Goal: Task Accomplishment & Management: Use online tool/utility

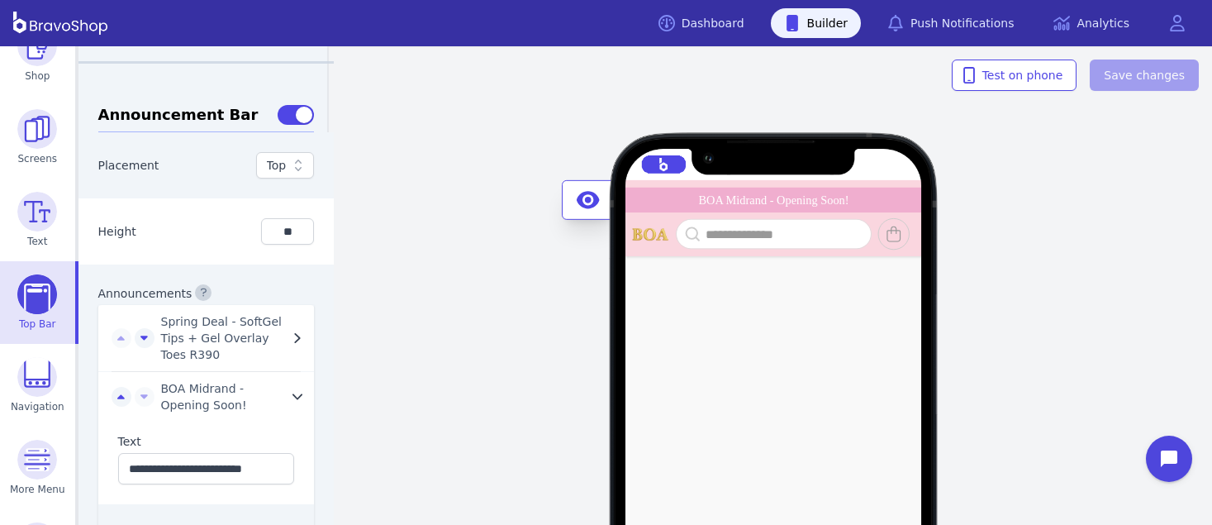
scroll to position [100, 0]
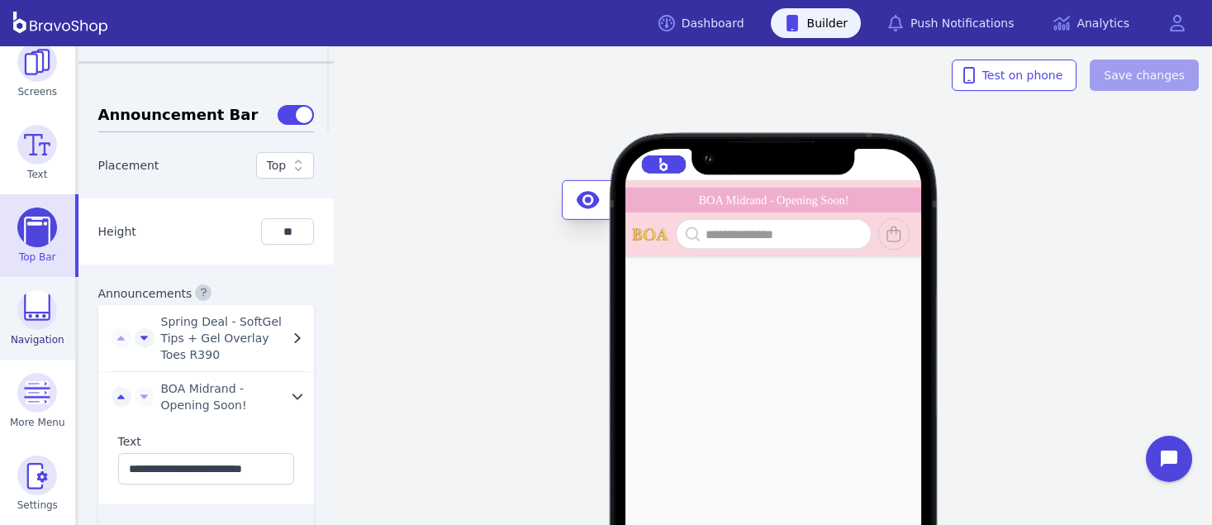
click at [26, 319] on img at bounding box center [37, 310] width 40 height 40
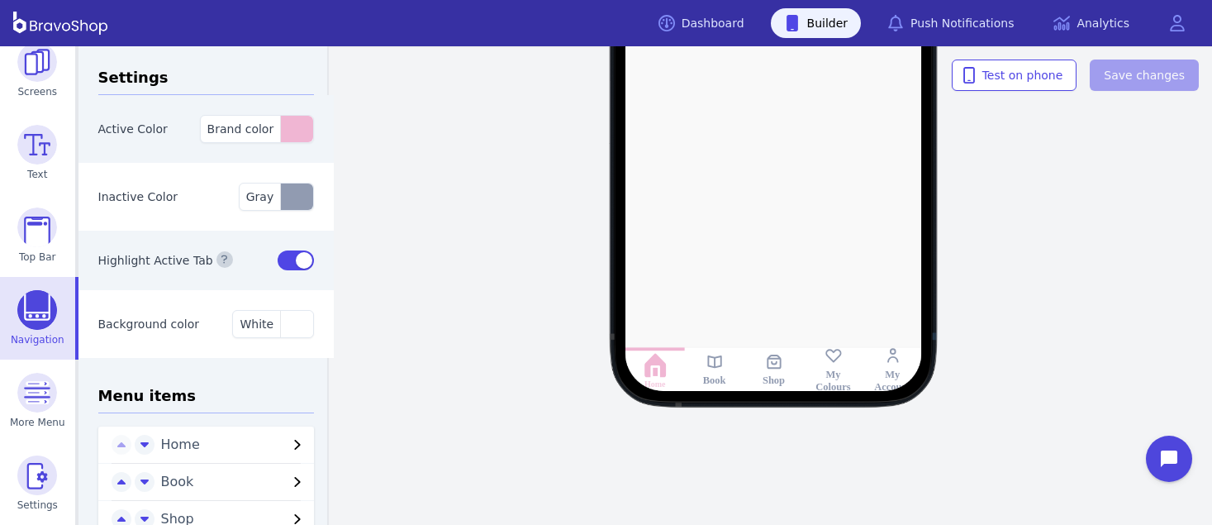
click at [787, 261] on div at bounding box center [774, 86] width 424 height 610
click at [767, 362] on icon at bounding box center [774, 361] width 14 height 14
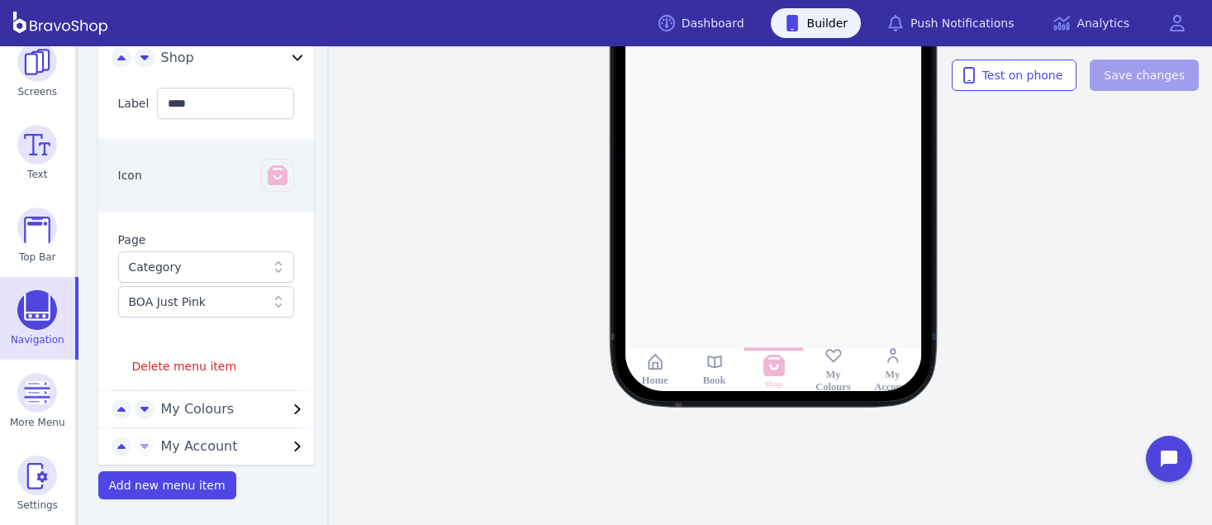
scroll to position [460, 0]
click at [244, 270] on div "Category" at bounding box center [198, 267] width 138 height 17
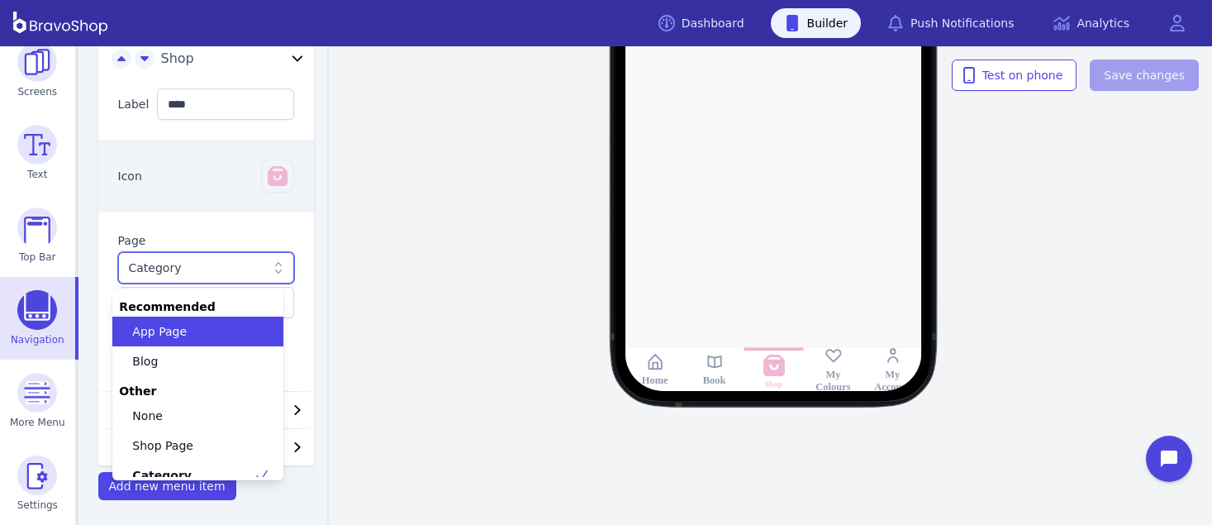
click at [244, 270] on div "Category" at bounding box center [198, 267] width 138 height 17
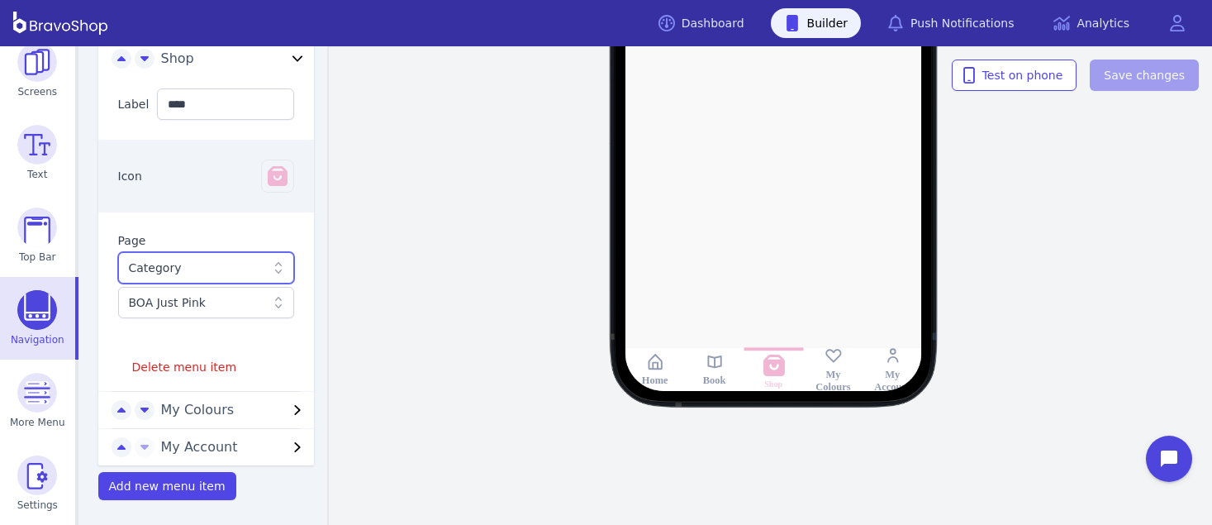
click at [711, 365] on rect at bounding box center [714, 361] width 19 height 19
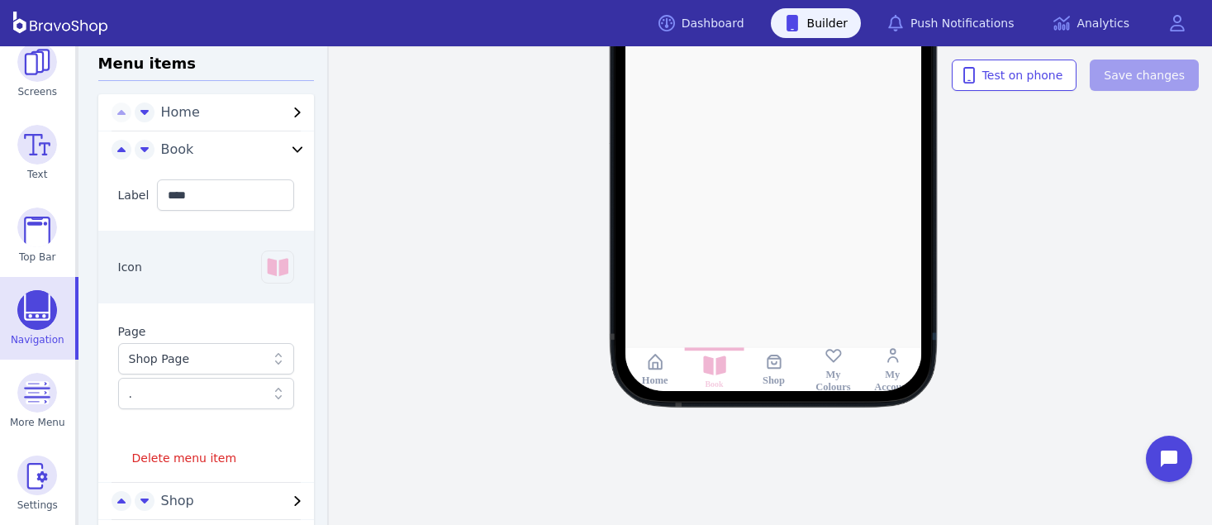
scroll to position [464, 0]
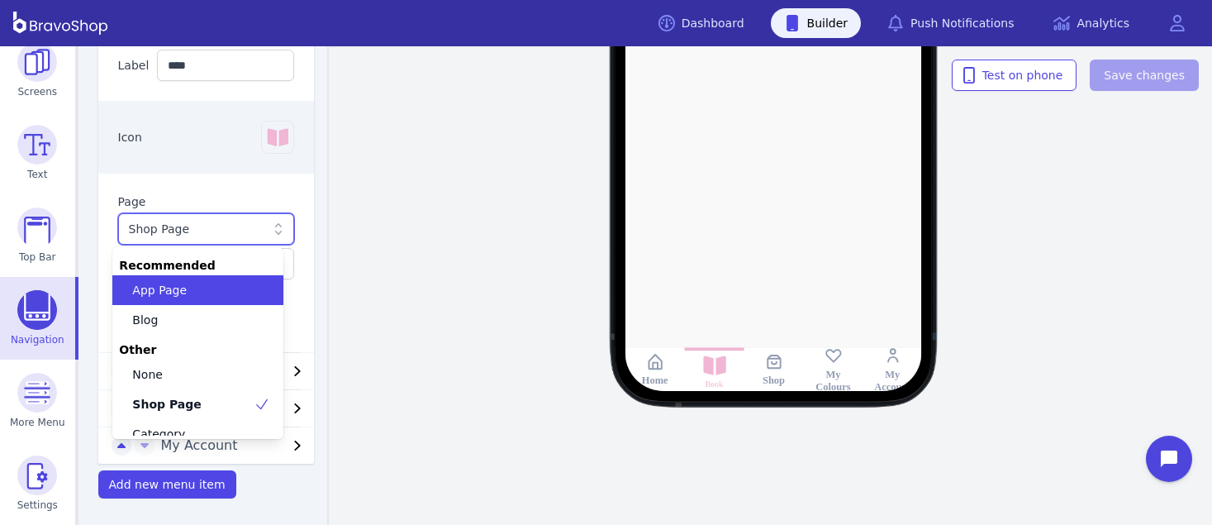
click at [223, 222] on div "Shop Page" at bounding box center [198, 229] width 138 height 17
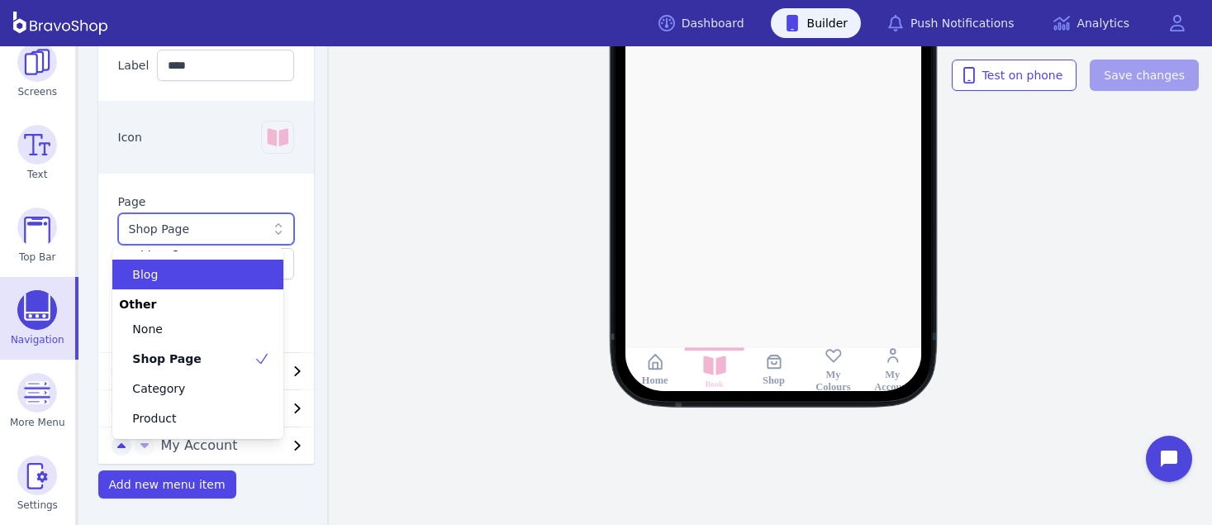
scroll to position [102, 0]
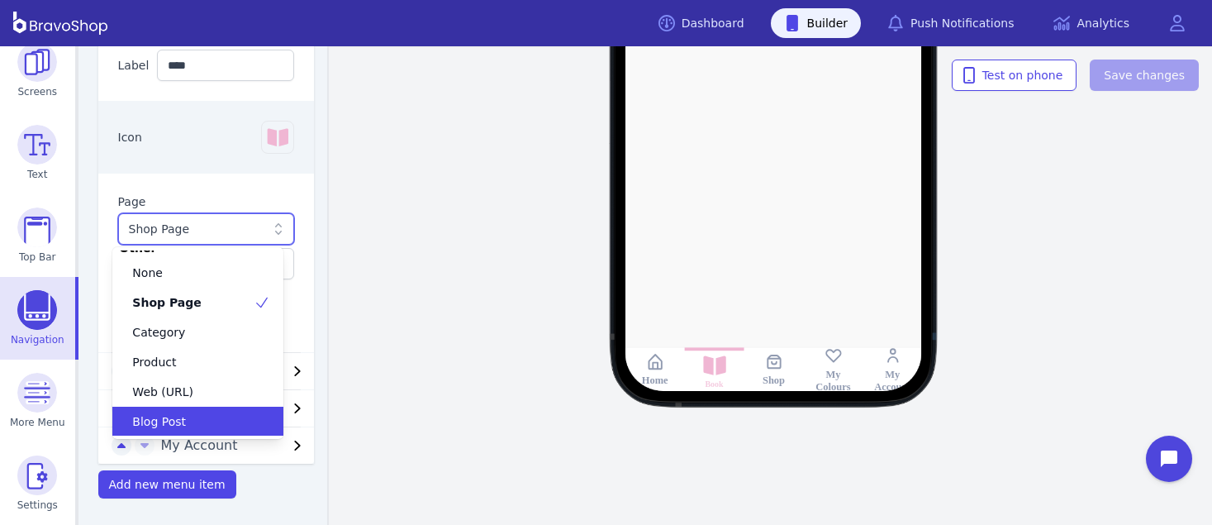
click at [188, 421] on div "Blog Post" at bounding box center [187, 421] width 131 height 17
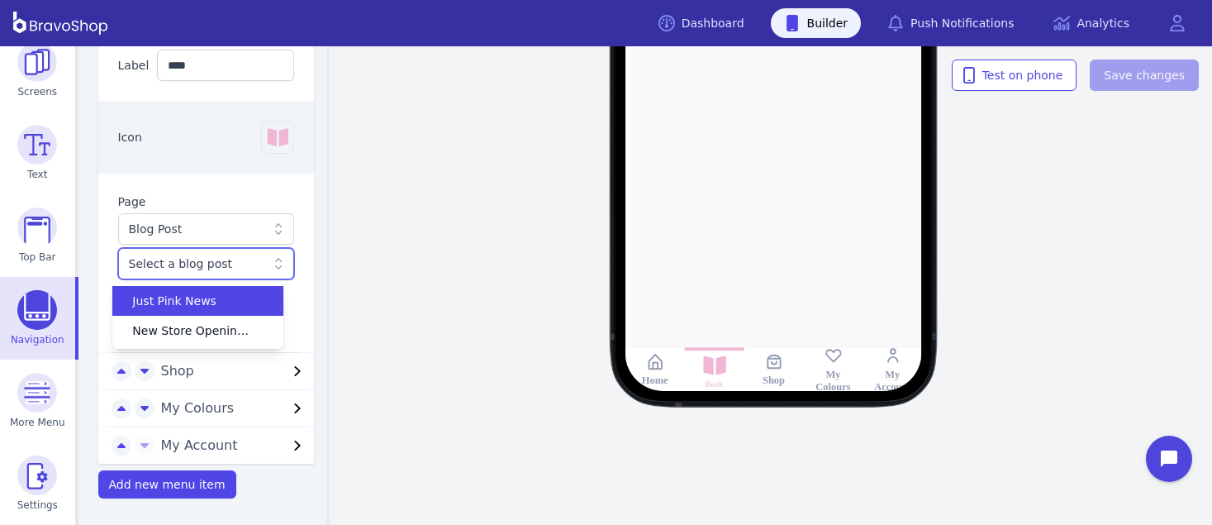
click at [216, 268] on div "Select a blog post" at bounding box center [198, 263] width 138 height 17
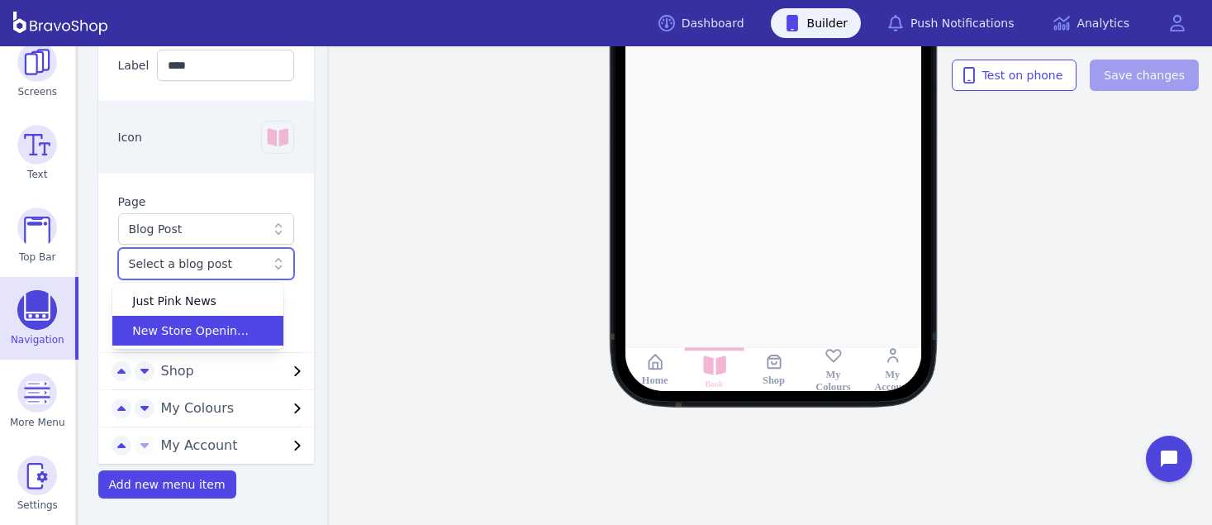
click at [212, 326] on span "New Store Opening - Ballito" at bounding box center [192, 330] width 121 height 17
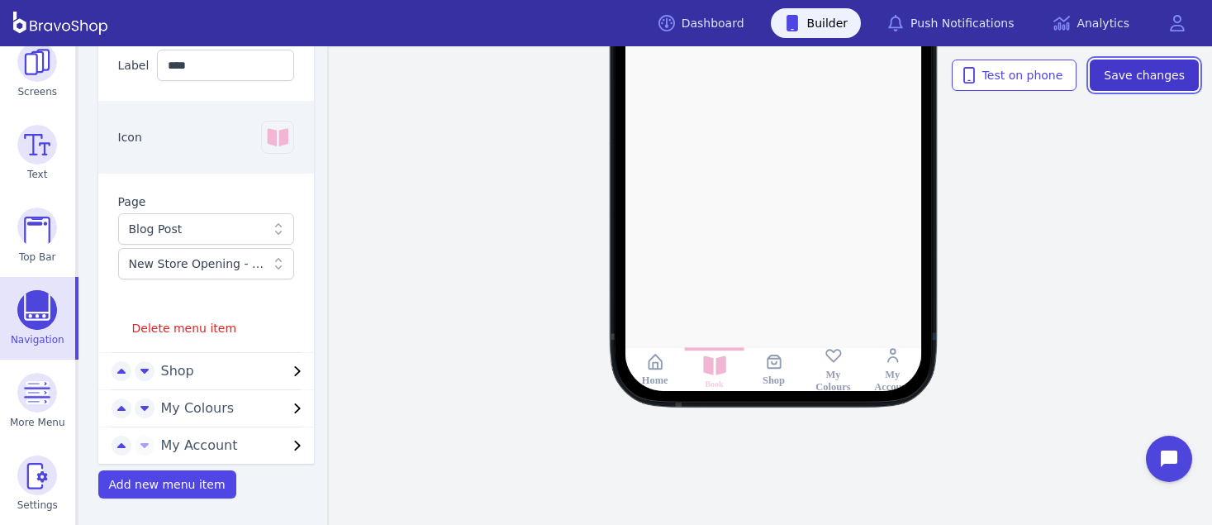
click at [1129, 67] on span "Save changes" at bounding box center [1144, 75] width 81 height 17
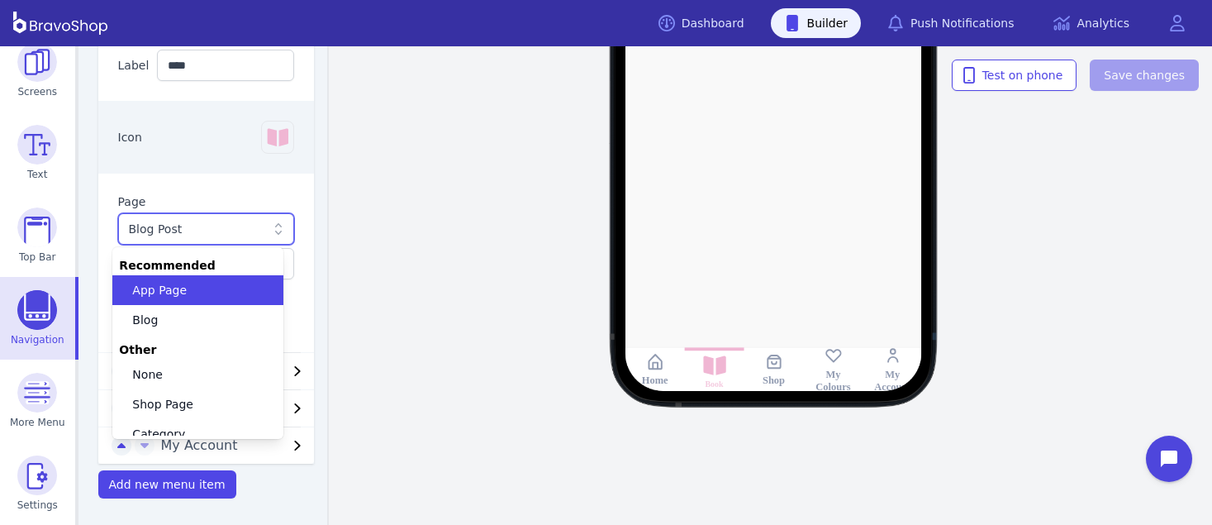
click at [266, 233] on div at bounding box center [276, 229] width 21 height 17
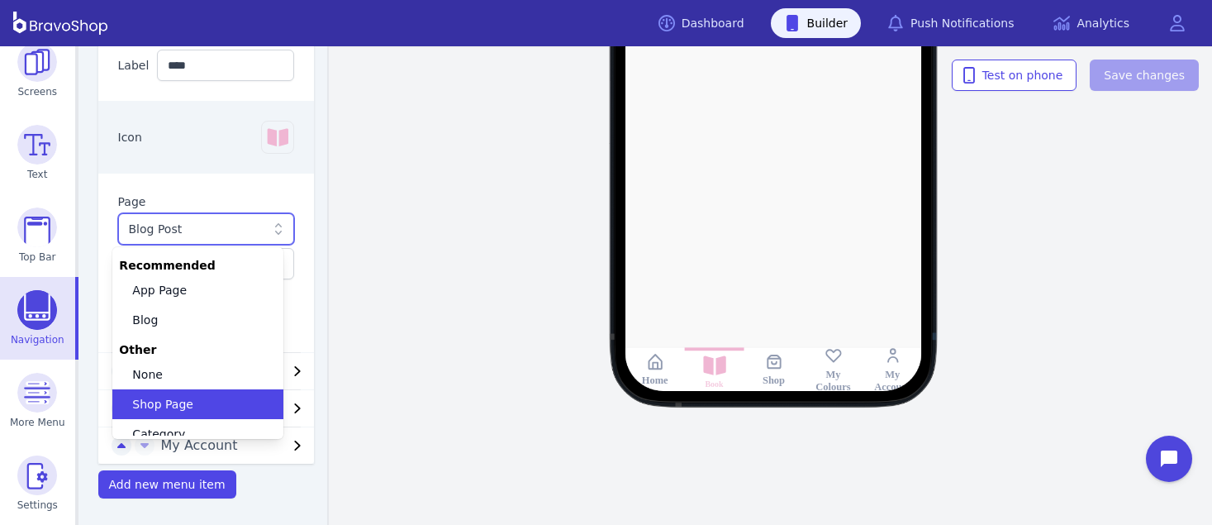
click at [228, 408] on div "Shop Page" at bounding box center [187, 404] width 131 height 17
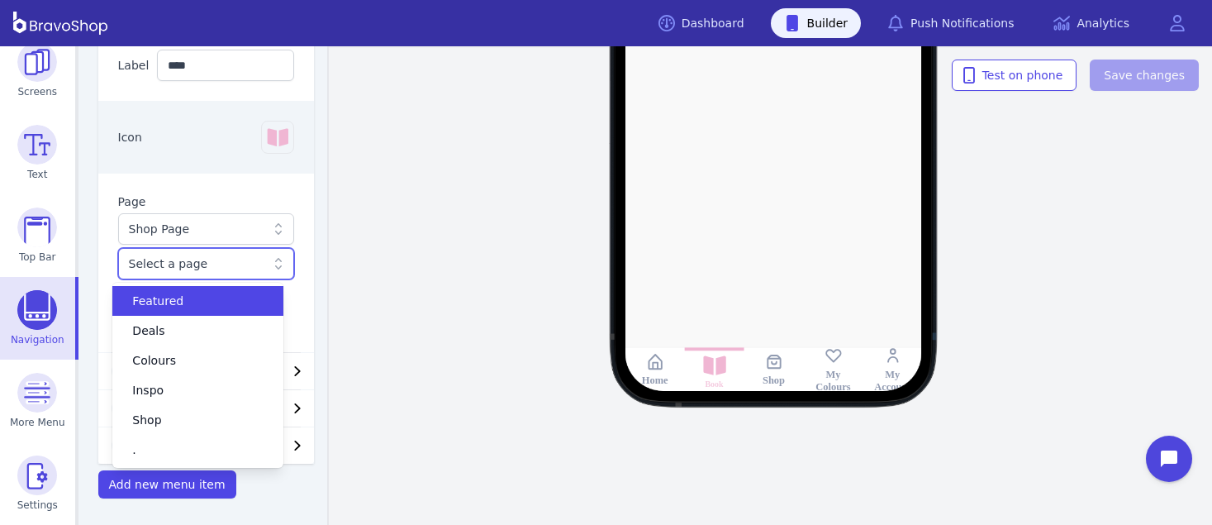
click at [195, 261] on div "Select a page" at bounding box center [198, 263] width 138 height 17
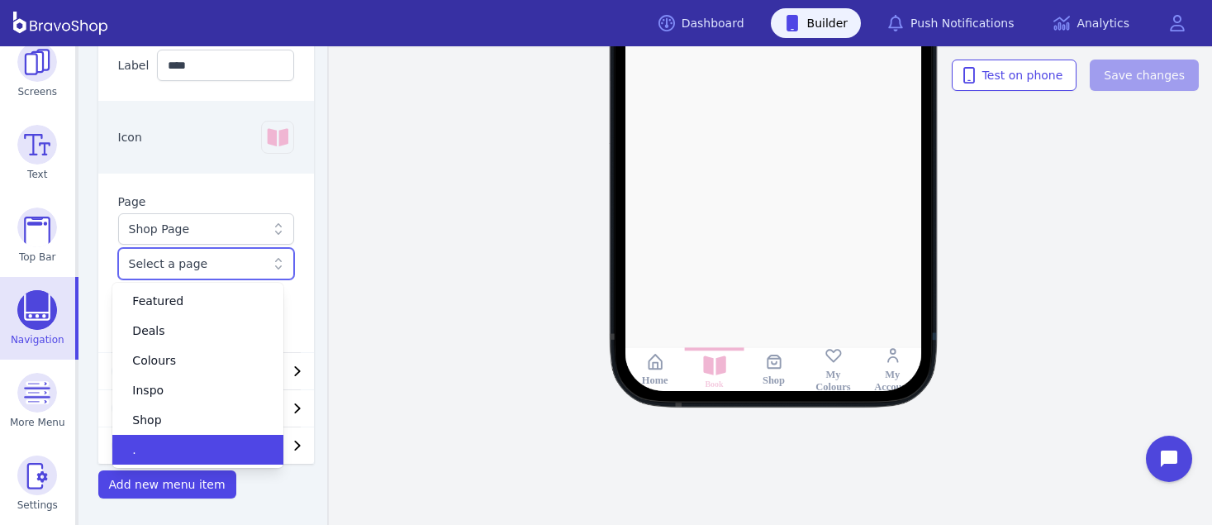
click at [178, 458] on div "." at bounding box center [197, 450] width 171 height 30
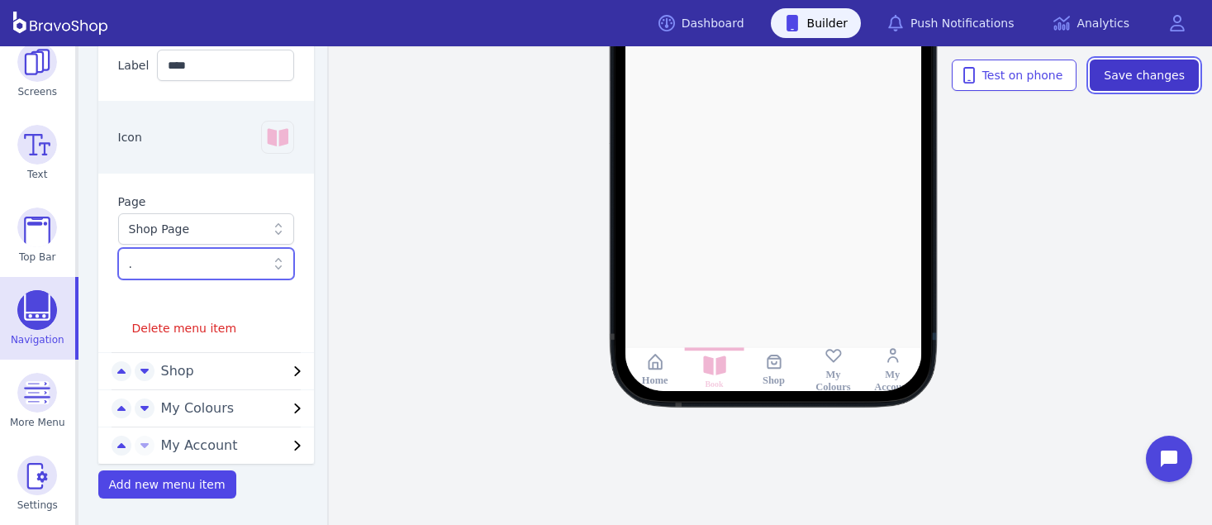
click at [1147, 70] on span "Save changes" at bounding box center [1144, 75] width 81 height 17
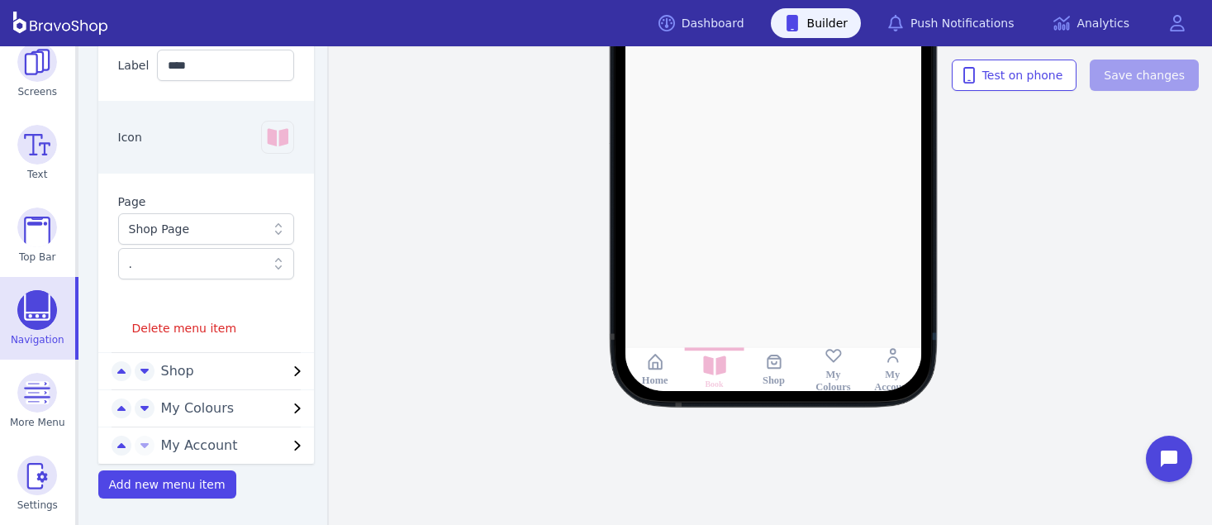
click at [414, 235] on div "Home Book Shop My Colours My Account" at bounding box center [773, 86] width 877 height 383
